Goal: Task Accomplishment & Management: Use online tool/utility

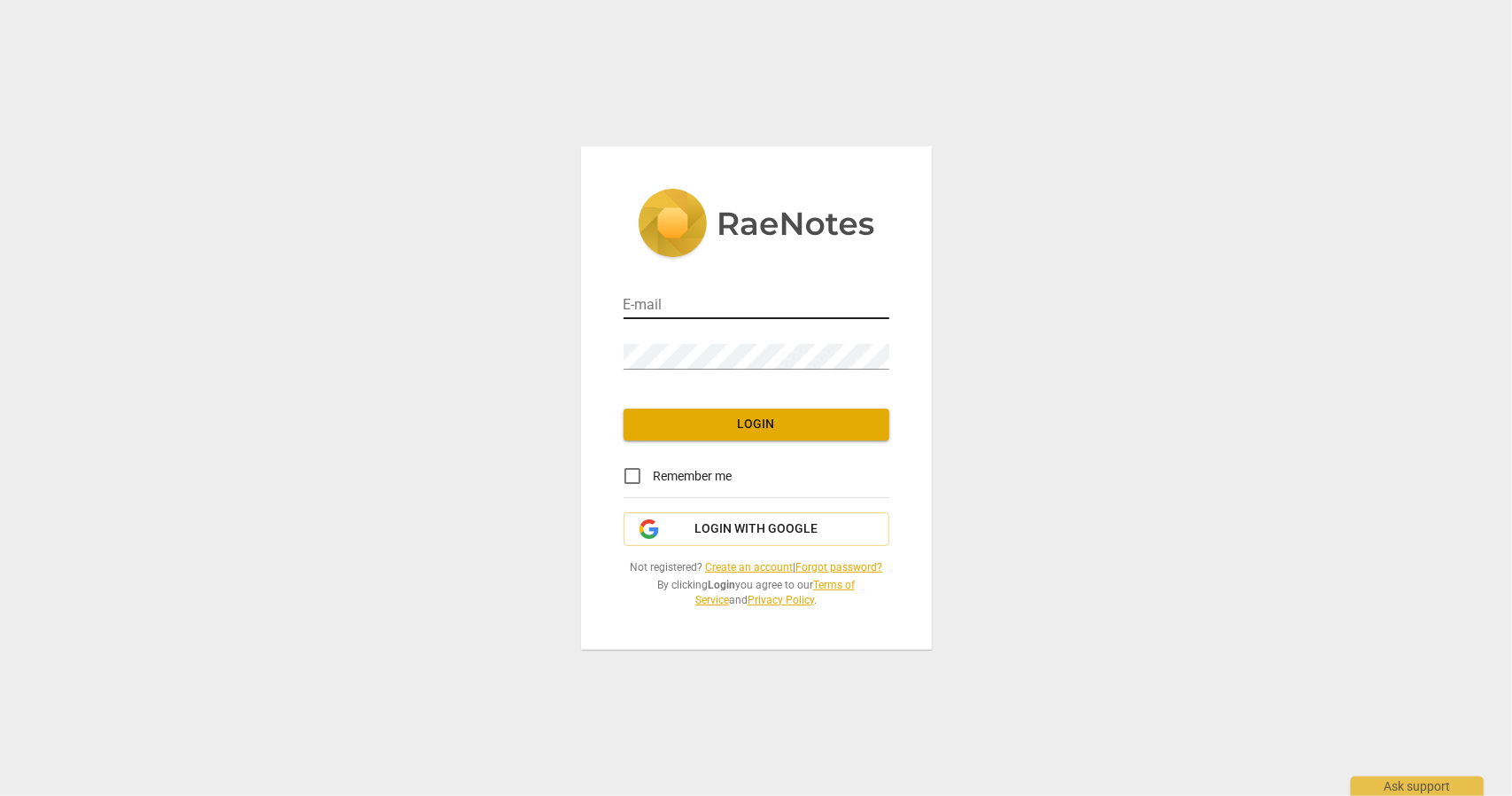
click at [677, 309] on input "email" at bounding box center [756, 306] width 266 height 26
type input "[EMAIL_ADDRESS][DOMAIN_NAME]"
click at [779, 419] on span "Login" at bounding box center [757, 424] width 238 height 17
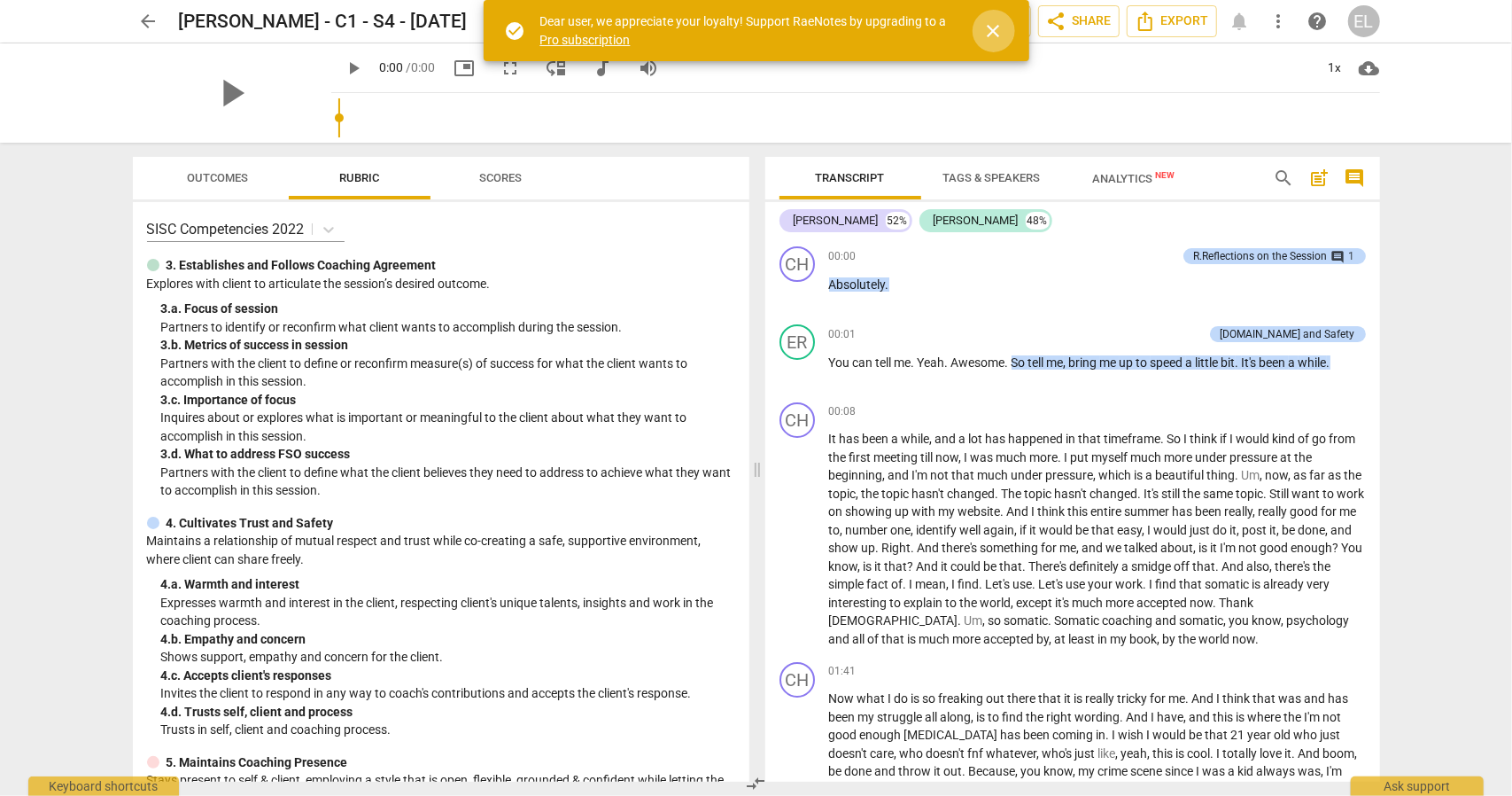
click at [1000, 26] on span "close" at bounding box center [994, 31] width 21 height 21
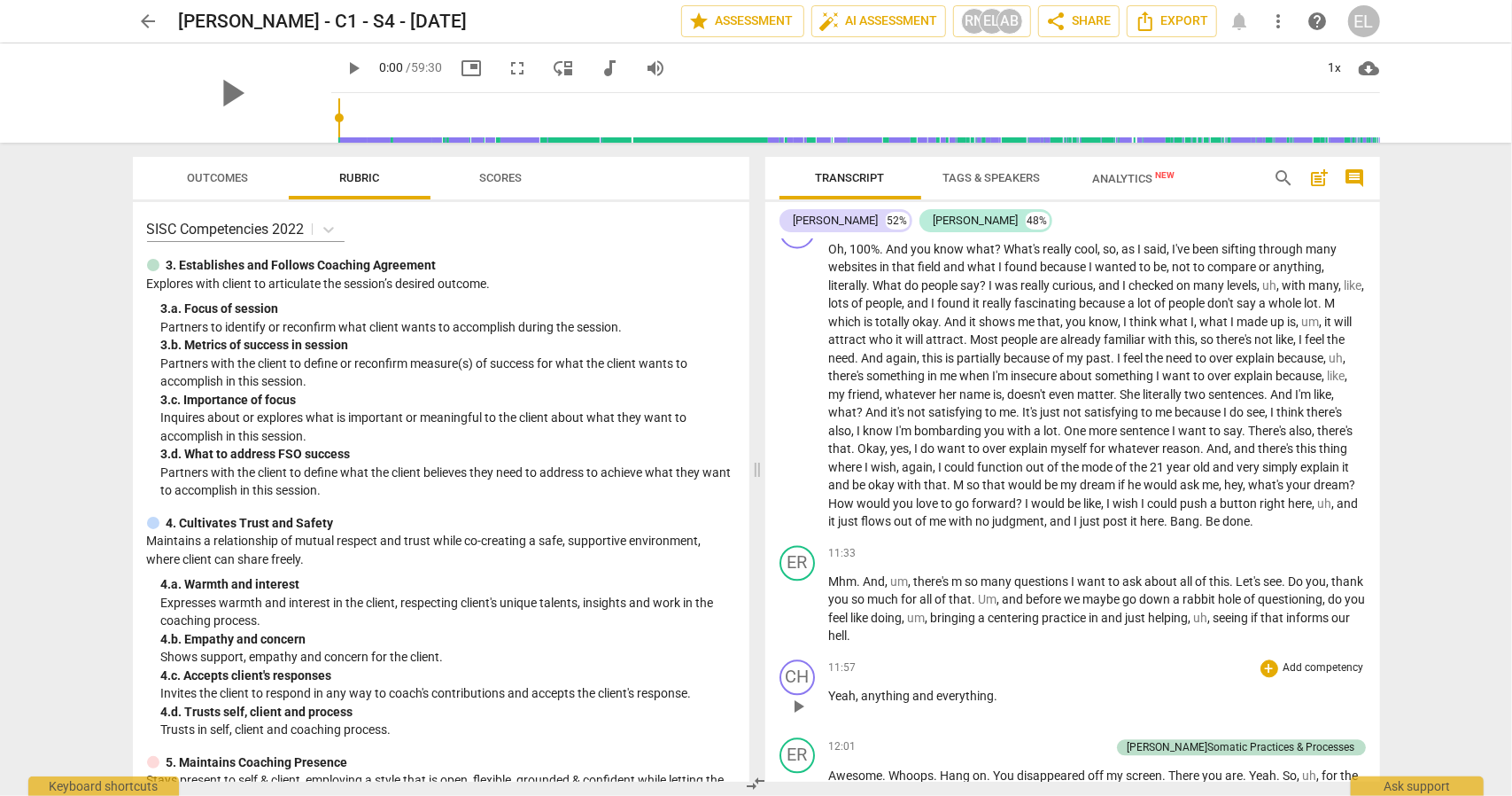
scroll to position [2519, 0]
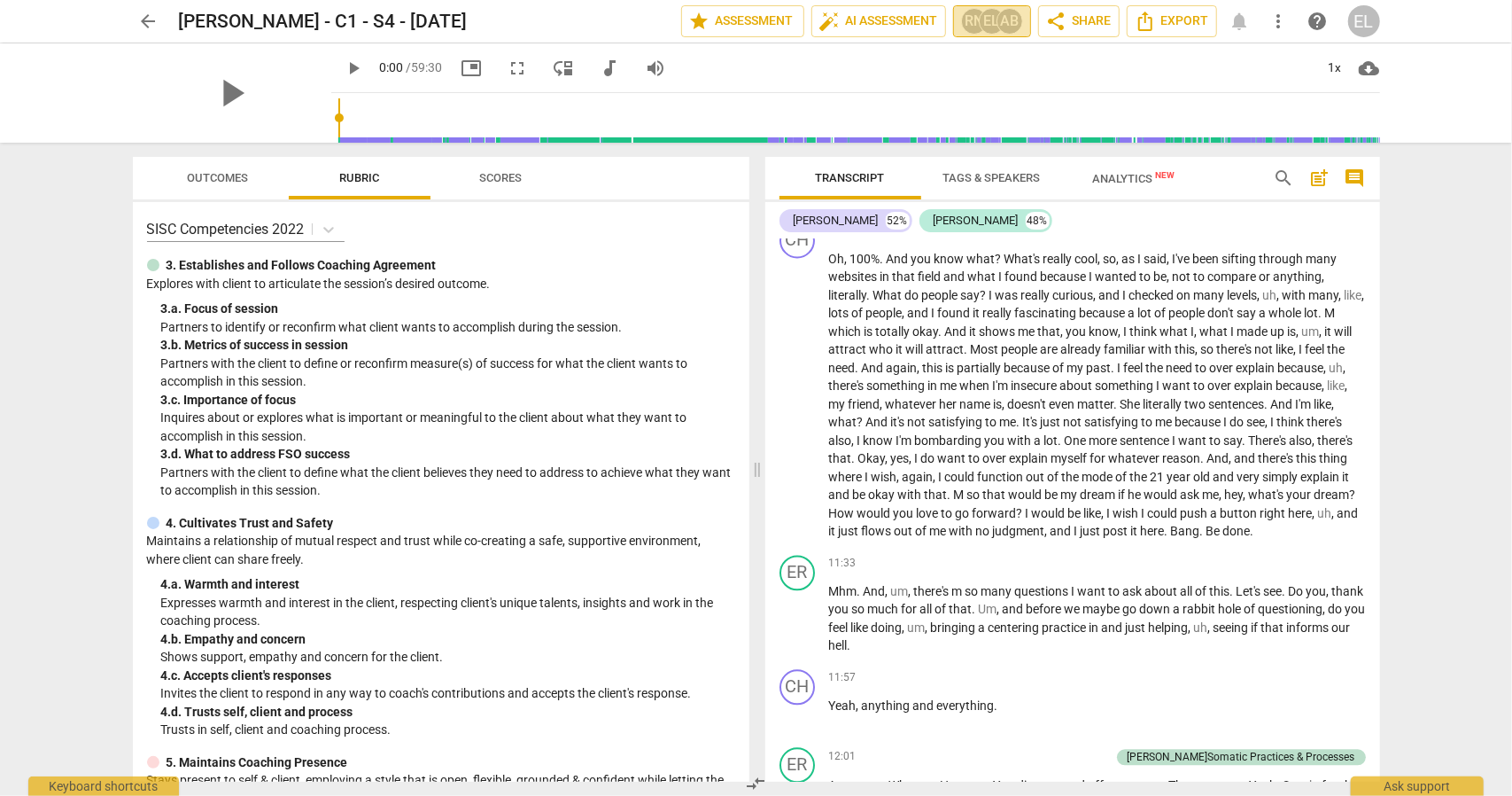
click at [972, 22] on div "RN" at bounding box center [974, 21] width 27 height 27
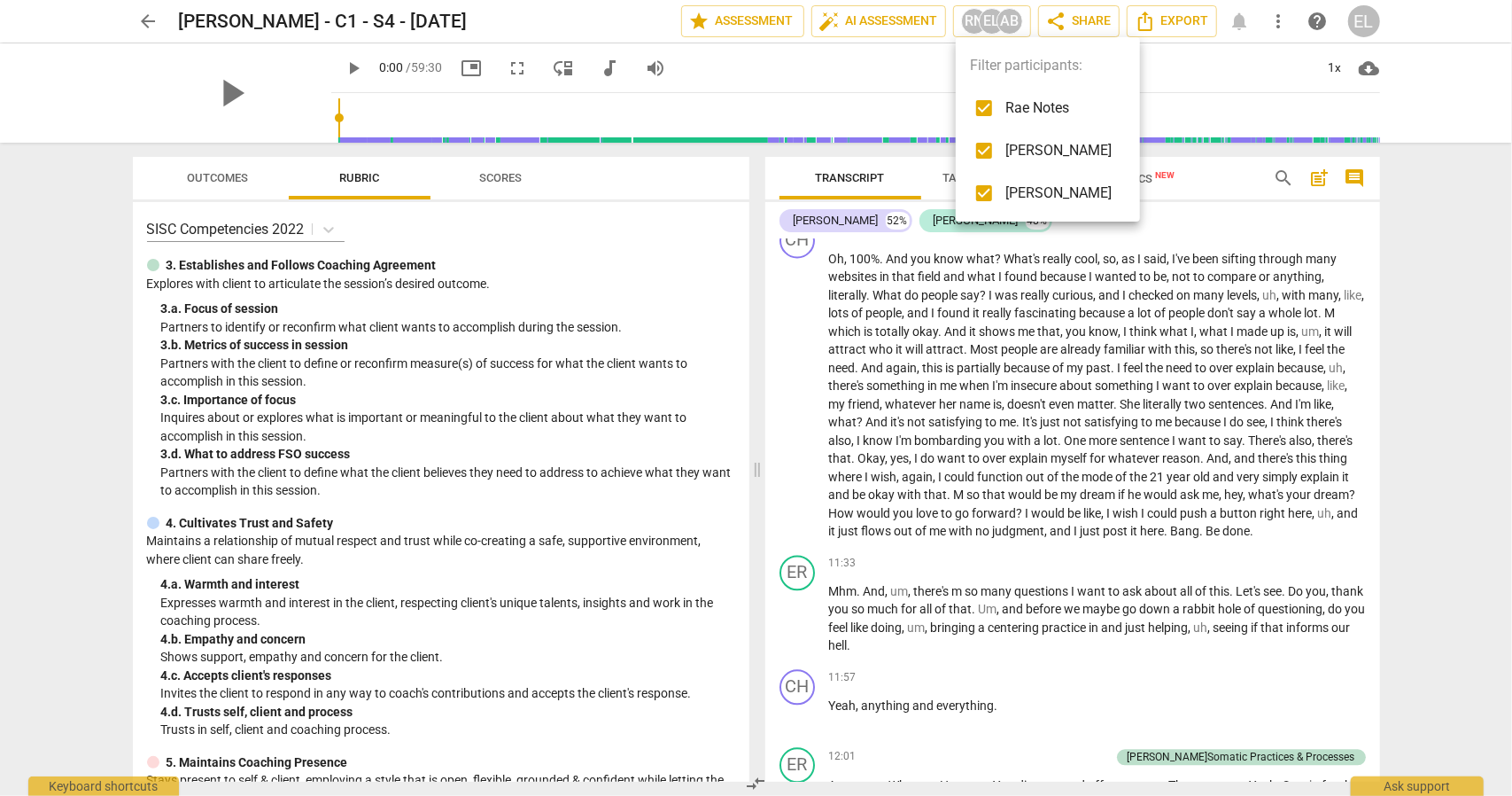
click at [1218, 382] on div at bounding box center [756, 398] width 1512 height 796
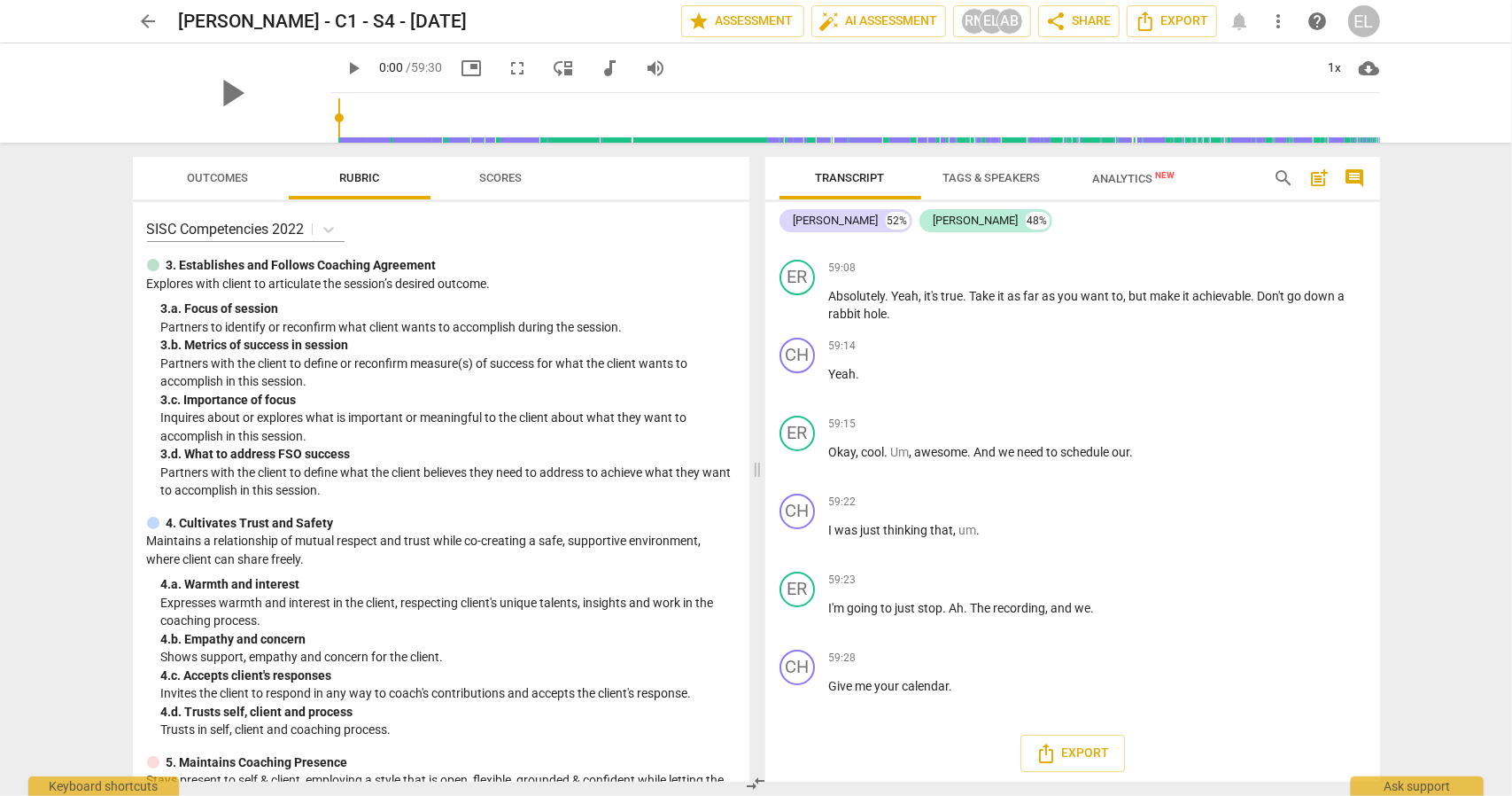
scroll to position [18028, 0]
